Goal: Find specific page/section: Find specific page/section

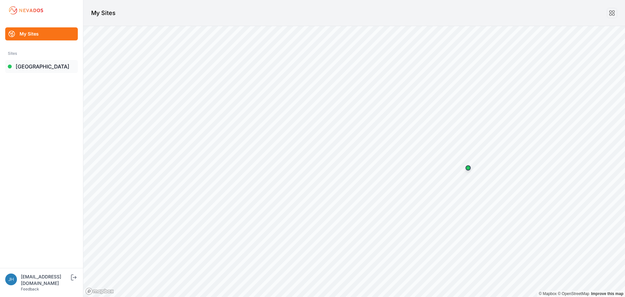
click at [37, 65] on link "[GEOGRAPHIC_DATA]" at bounding box center [41, 66] width 73 height 13
click at [31, 65] on link "[GEOGRAPHIC_DATA]" at bounding box center [41, 66] width 73 height 13
